Goal: Transaction & Acquisition: Download file/media

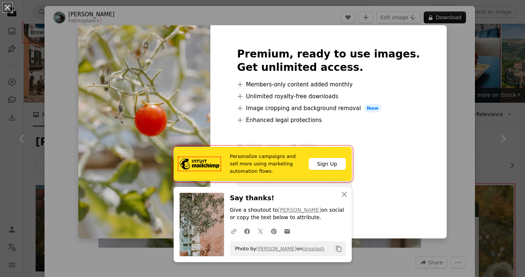
scroll to position [2147, 0]
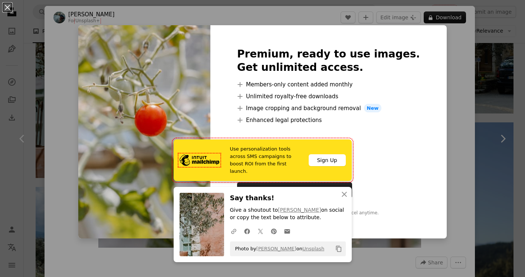
click at [438, 92] on div "An X shape Use personalization tools across SMS campaigns to boost ROI from the…" at bounding box center [262, 138] width 525 height 277
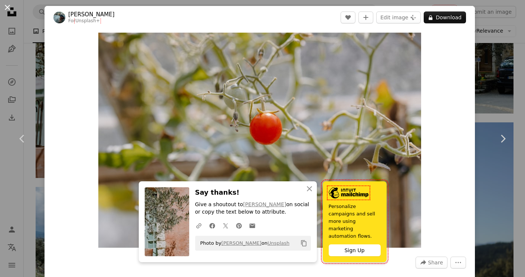
click at [7, 8] on button "An X shape" at bounding box center [7, 7] width 9 height 9
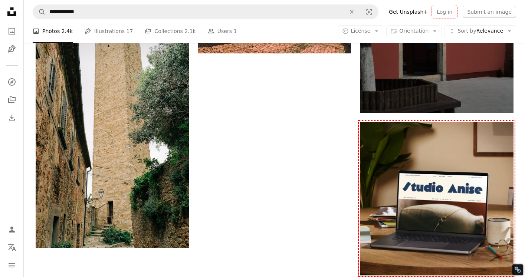
scroll to position [3141, 0]
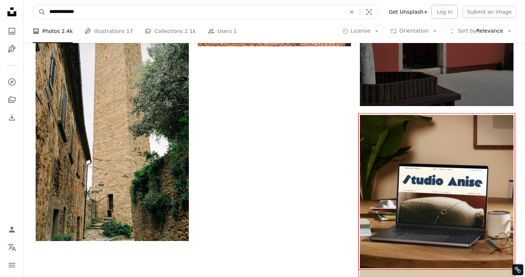
click at [72, 11] on input "**********" at bounding box center [195, 12] width 298 height 14
type input "******"
click button "A magnifying glass" at bounding box center [39, 12] width 13 height 14
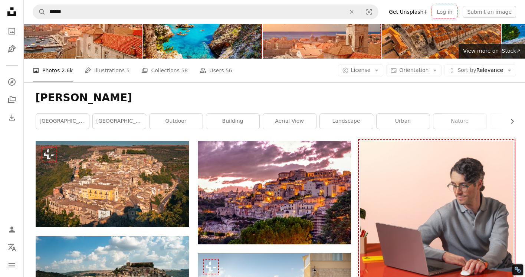
scroll to position [102, 0]
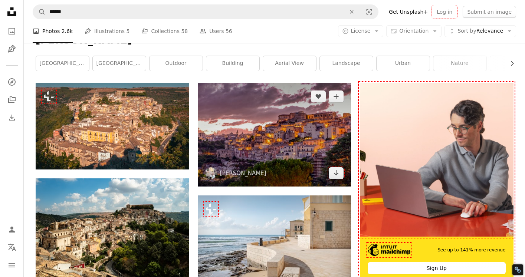
click at [280, 122] on img at bounding box center [274, 135] width 153 height 104
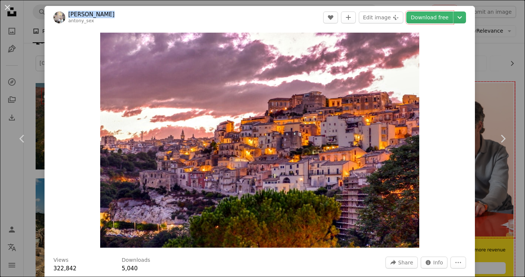
drag, startPoint x: 115, startPoint y: 13, endPoint x: 68, endPoint y: 15, distance: 47.2
click at [68, 15] on header "[PERSON_NAME] antony_sex A heart A plus sign Edit image Plus sign for Unsplash+…" at bounding box center [260, 17] width 431 height 23
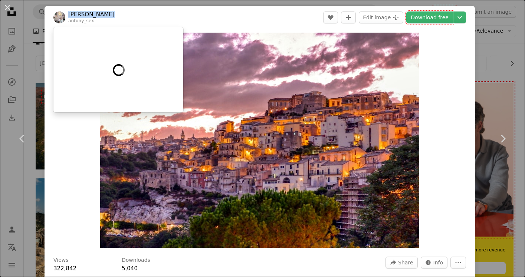
copy link "[PERSON_NAME]"
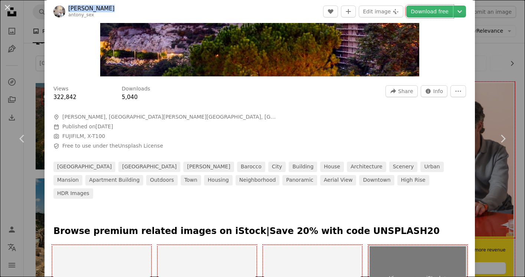
scroll to position [199, 0]
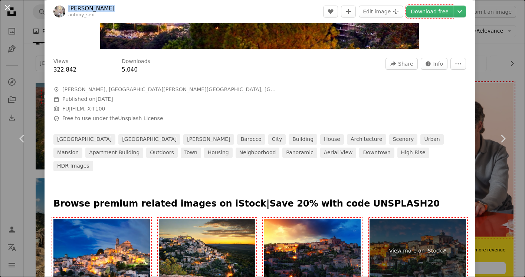
click at [9, 8] on button "An X shape" at bounding box center [7, 7] width 9 height 9
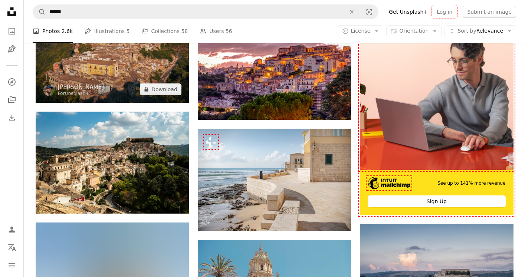
scroll to position [192, 0]
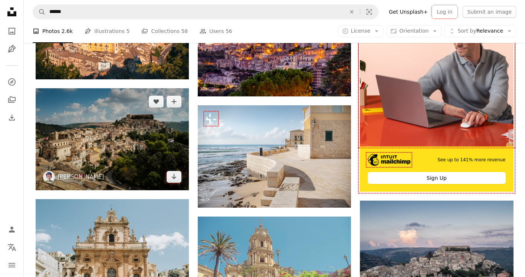
click at [125, 140] on img at bounding box center [112, 139] width 153 height 102
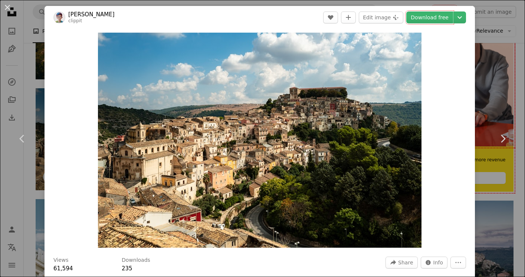
scroll to position [59, 0]
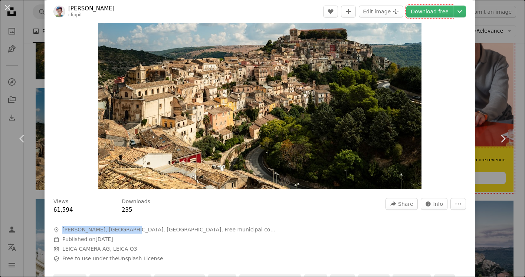
drag, startPoint x: 121, startPoint y: 231, endPoint x: 63, endPoint y: 231, distance: 58.3
click at [63, 231] on span "[PERSON_NAME], [GEOGRAPHIC_DATA], [GEOGRAPHIC_DATA], Free municipal consortium …" at bounding box center [169, 229] width 214 height 7
copy span "[PERSON_NAME], [GEOGRAPHIC_DATA][PERSON_NAME]"
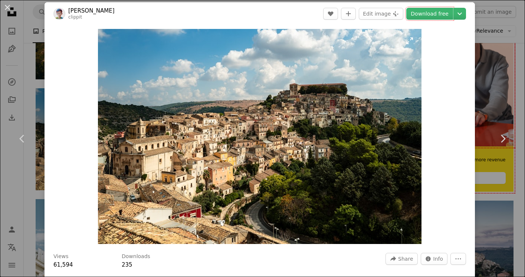
scroll to position [0, 0]
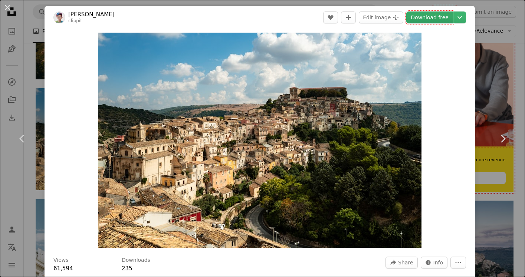
click at [433, 16] on link "Download free" at bounding box center [430, 18] width 47 height 12
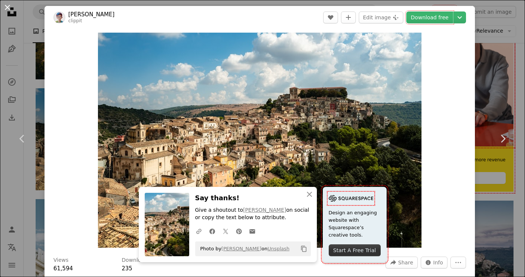
click at [6, 8] on button "An X shape" at bounding box center [7, 7] width 9 height 9
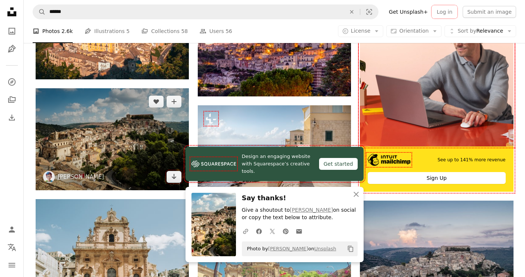
click at [101, 138] on img at bounding box center [112, 139] width 153 height 102
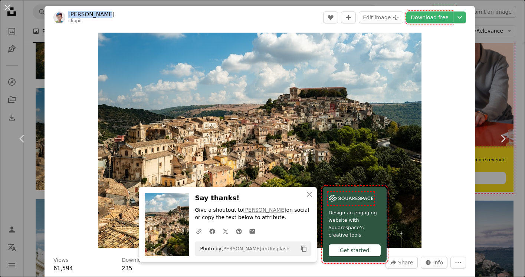
drag, startPoint x: 109, startPoint y: 14, endPoint x: 68, endPoint y: 15, distance: 40.9
click at [68, 15] on header "[PERSON_NAME] clippit A heart A plus sign Edit image Plus sign for Unsplash+ Do…" at bounding box center [260, 17] width 431 height 23
copy link "[PERSON_NAME]"
click at [6, 7] on button "An X shape" at bounding box center [7, 7] width 9 height 9
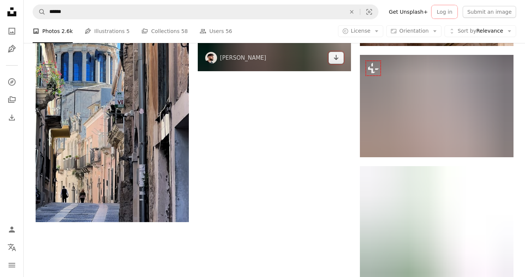
scroll to position [1074, 0]
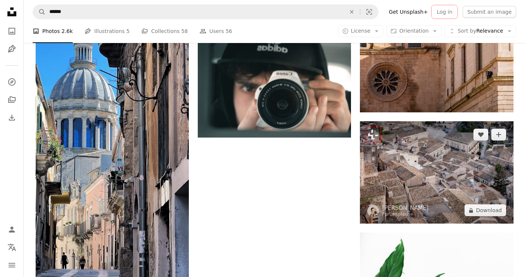
click at [425, 164] on img at bounding box center [436, 172] width 153 height 102
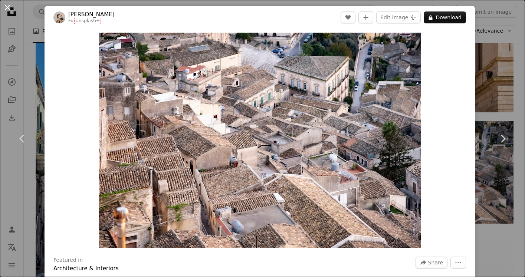
click at [8, 6] on button "An X shape" at bounding box center [7, 7] width 9 height 9
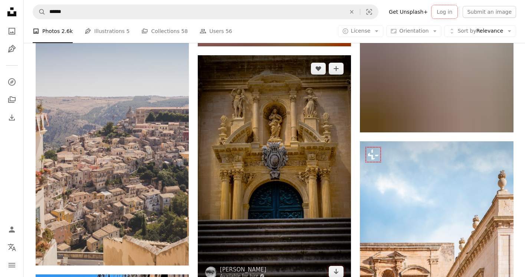
scroll to position [826, 0]
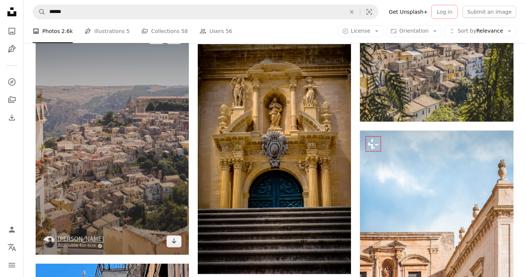
click at [93, 146] on img at bounding box center [112, 140] width 153 height 230
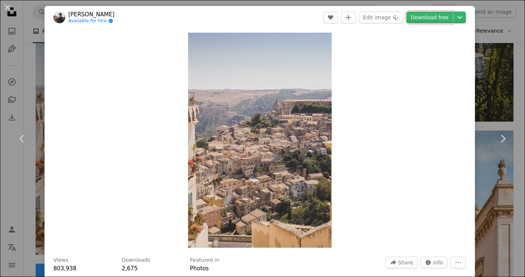
drag, startPoint x: 119, startPoint y: 12, endPoint x: 69, endPoint y: 13, distance: 49.8
click at [69, 13] on header "[PERSON_NAME] Available for hire A checkmark inside of a circle A heart A plus …" at bounding box center [260, 17] width 431 height 23
copy link "[PERSON_NAME]"
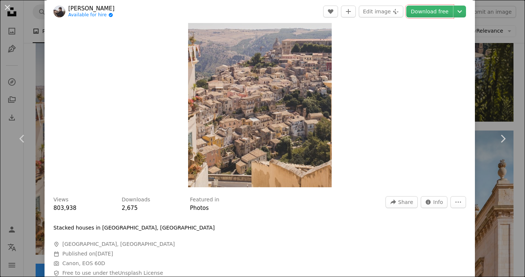
scroll to position [44, 0]
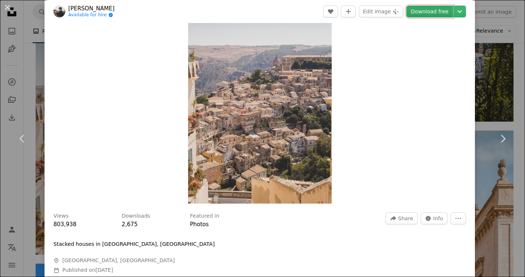
click at [440, 11] on link "Download free" at bounding box center [430, 12] width 47 height 12
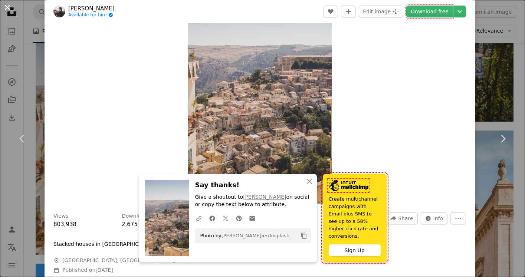
click at [7, 7] on button "An X shape" at bounding box center [7, 7] width 9 height 9
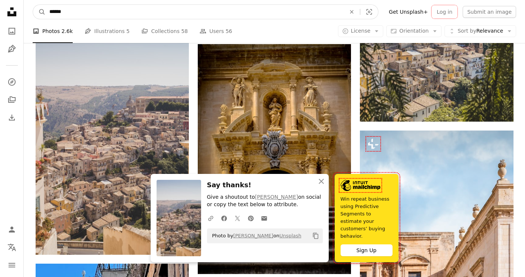
click at [254, 12] on input "******" at bounding box center [195, 12] width 298 height 14
paste input "Find visuals sitewide"
type input "******"
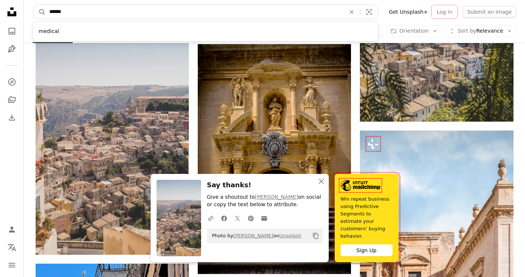
click button "A magnifying glass" at bounding box center [39, 12] width 13 height 14
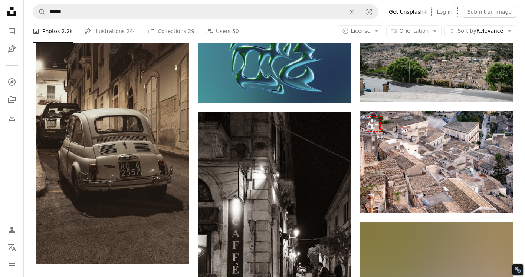
scroll to position [854, 0]
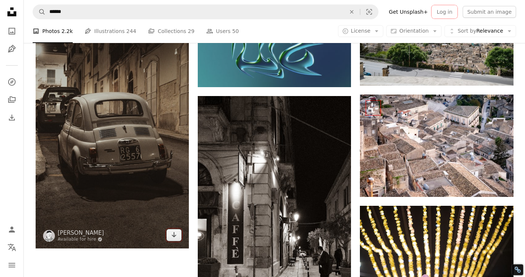
click at [143, 163] on img at bounding box center [112, 134] width 153 height 230
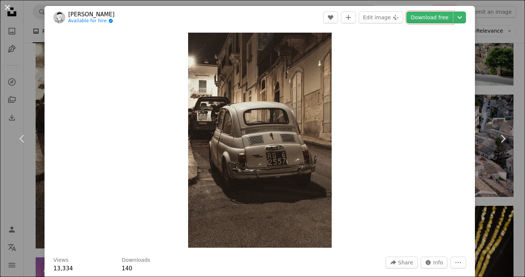
click at [7, 6] on button "An X shape" at bounding box center [7, 7] width 9 height 9
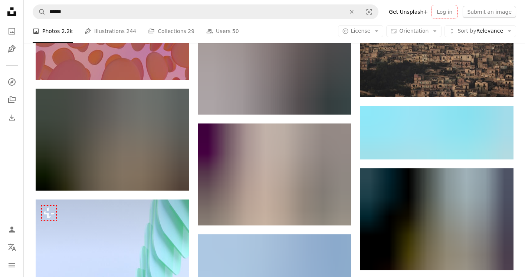
scroll to position [1317, 0]
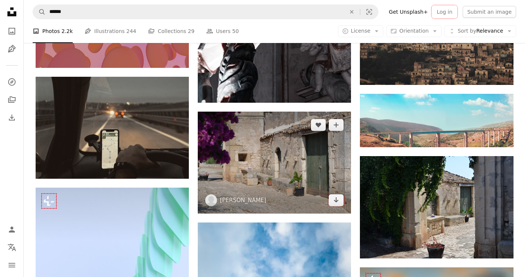
click at [242, 148] on img at bounding box center [274, 163] width 153 height 102
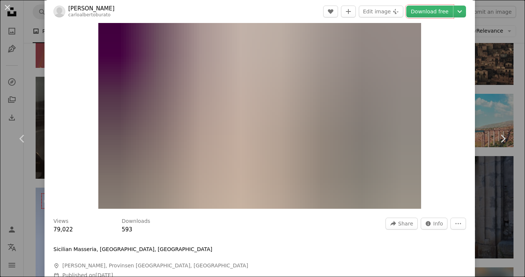
scroll to position [48, 0]
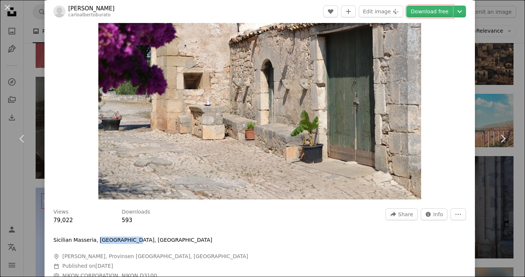
drag, startPoint x: 98, startPoint y: 239, endPoint x: 134, endPoint y: 242, distance: 36.1
click at [134, 242] on div "Sicilian Masseria, [GEOGRAPHIC_DATA], [GEOGRAPHIC_DATA]" at bounding box center [164, 240] width 223 height 7
copy p "[PERSON_NAME], [GEOGRAPHIC_DATA]"
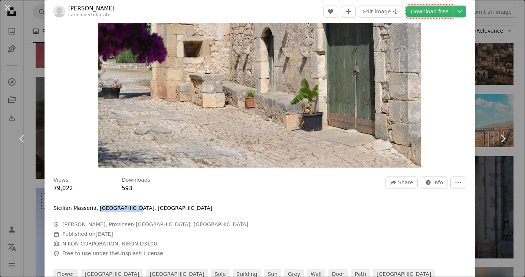
scroll to position [0, 0]
